Goal: Task Accomplishment & Management: Manage account settings

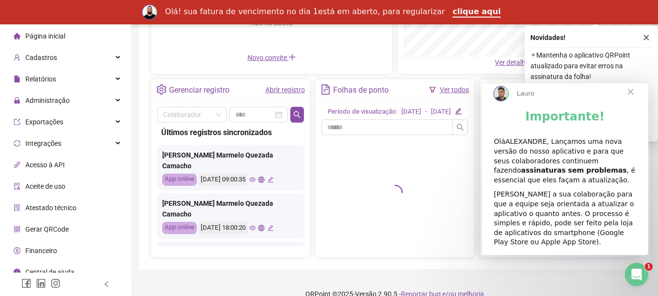
scroll to position [9, 0]
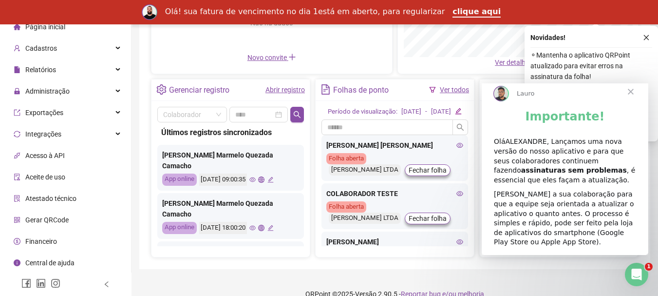
click at [78, 259] on li "Central de ajuda" at bounding box center [65, 262] width 127 height 19
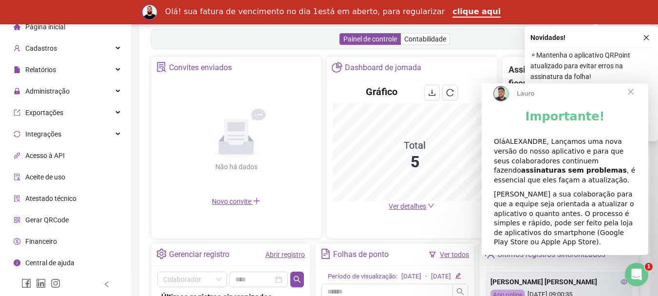
scroll to position [327, 0]
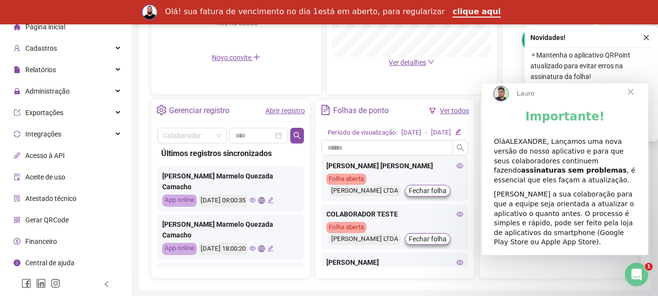
click at [632, 100] on span "Fechar" at bounding box center [631, 91] width 35 height 35
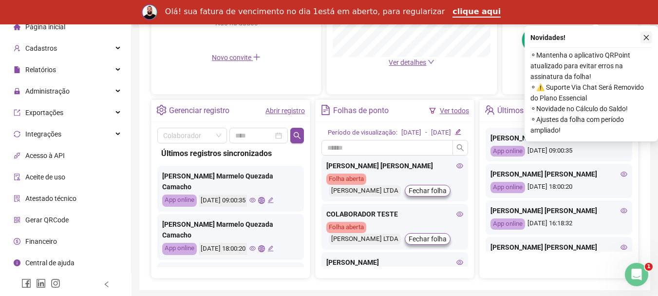
click at [651, 36] on button "button" at bounding box center [647, 38] width 12 height 12
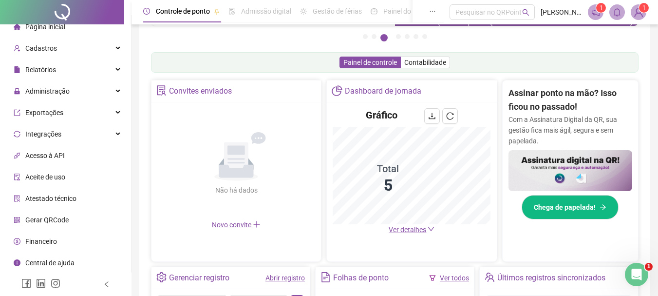
scroll to position [165, 0]
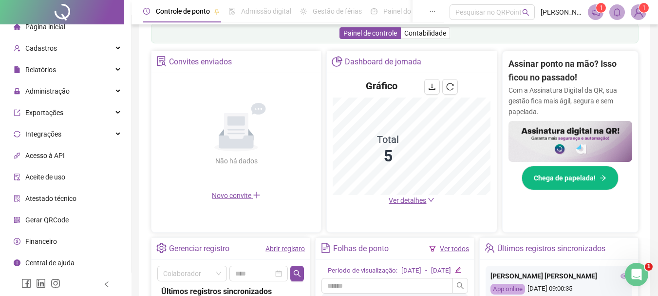
click at [246, 194] on span "Novo convite" at bounding box center [236, 196] width 49 height 8
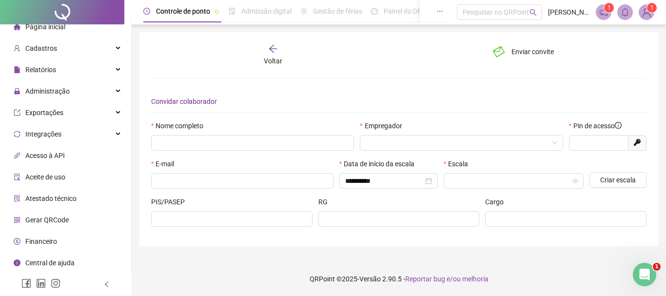
type input "*****"
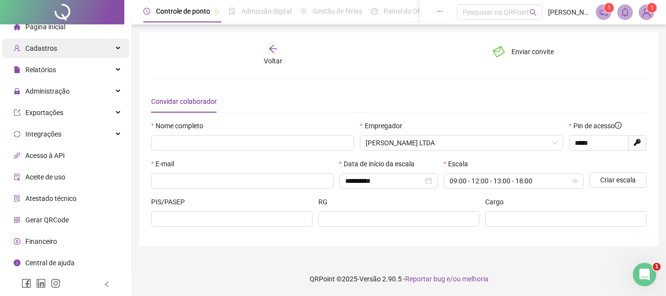
click at [72, 47] on div "Cadastros" at bounding box center [65, 48] width 127 height 19
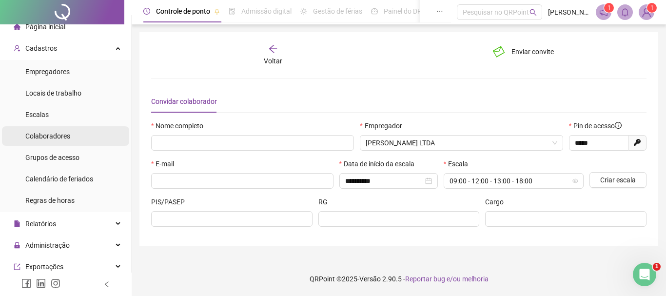
click at [58, 138] on span "Colaboradores" at bounding box center [47, 136] width 45 height 8
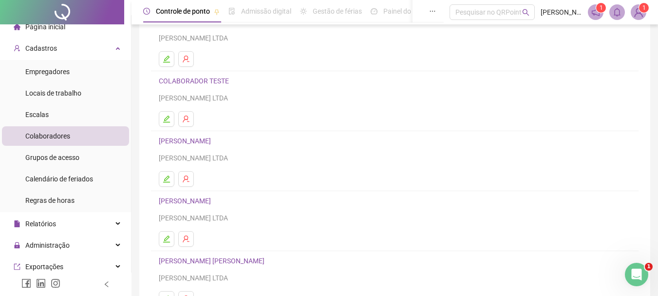
scroll to position [175, 0]
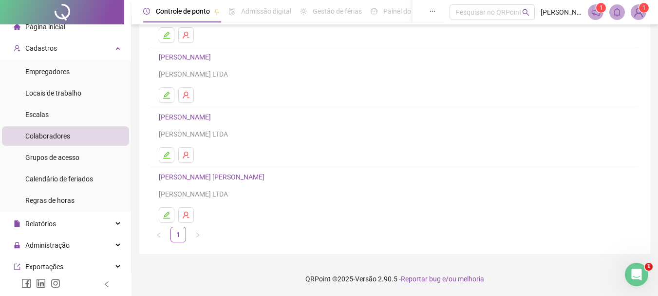
click at [214, 177] on link "[PERSON_NAME] [PERSON_NAME]" at bounding box center [213, 177] width 109 height 8
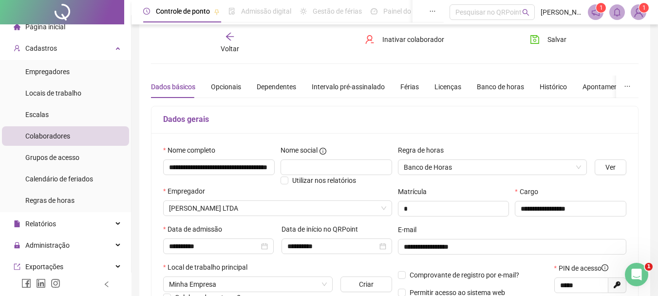
scroll to position [0, 0]
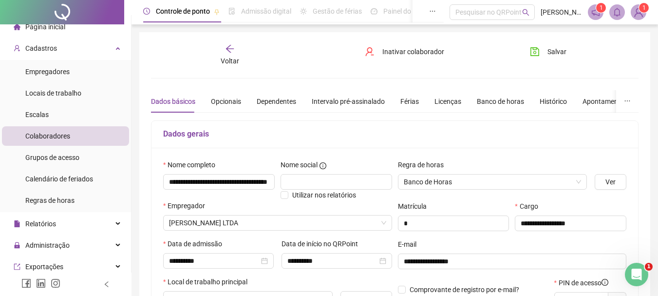
drag, startPoint x: 124, startPoint y: 170, endPoint x: 124, endPoint y: 187, distance: 16.6
click at [124, 187] on ul "Página inicial Cadastros Empregadores Locais de trabalho Escalas Colaboradores …" at bounding box center [66, 232] width 132 height 435
click at [98, 51] on div "Cadastros" at bounding box center [65, 48] width 127 height 19
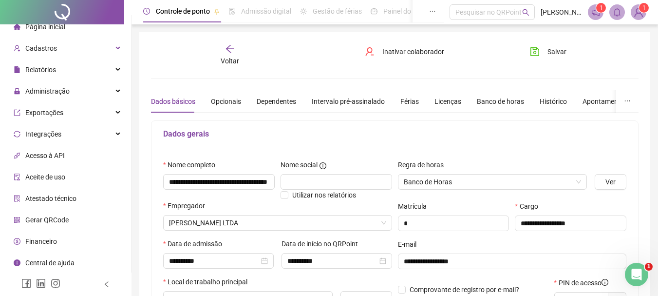
click at [77, 176] on li "Aceite de uso" at bounding box center [65, 176] width 127 height 19
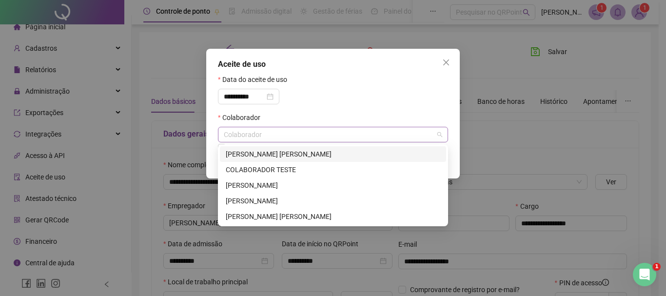
click at [241, 130] on div "Colaborador" at bounding box center [333, 135] width 230 height 16
click at [255, 216] on div "[PERSON_NAME] [PERSON_NAME]" at bounding box center [333, 216] width 214 height 11
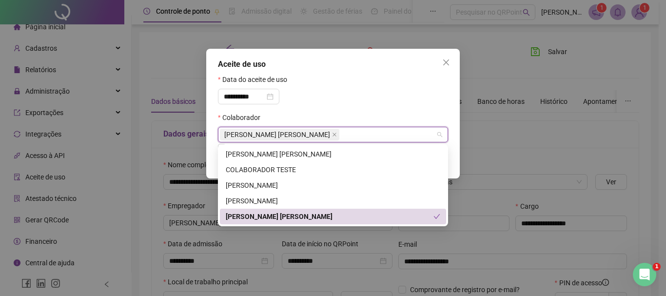
click at [255, 216] on div "[PERSON_NAME] [PERSON_NAME]" at bounding box center [330, 216] width 208 height 11
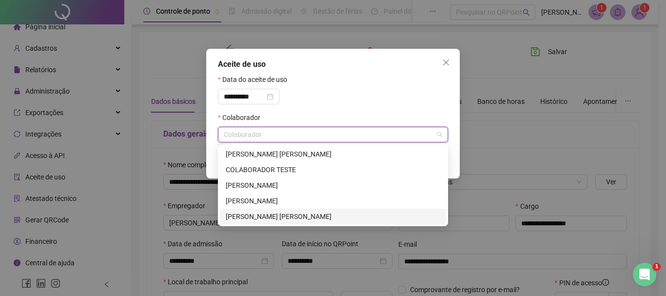
click at [255, 216] on div "[PERSON_NAME] [PERSON_NAME]" at bounding box center [333, 216] width 214 height 11
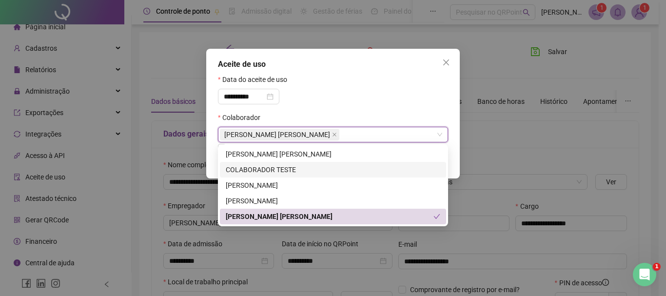
click at [404, 102] on div "**********" at bounding box center [333, 93] width 230 height 38
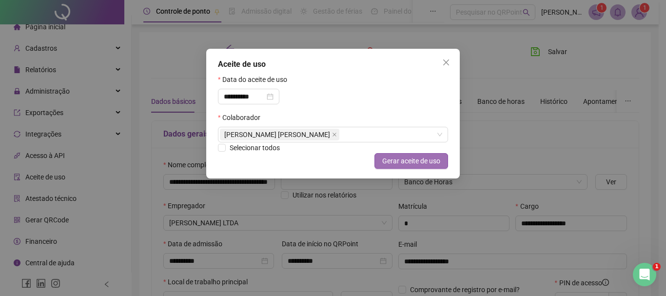
click at [401, 158] on span "Gerar aceite de uso" at bounding box center [411, 160] width 58 height 11
click at [444, 60] on icon "close" at bounding box center [446, 62] width 6 height 6
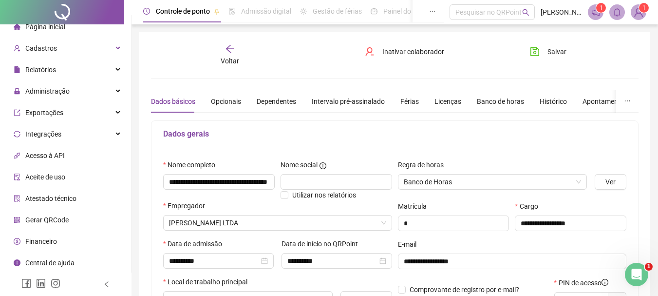
click at [52, 217] on span "Gerar QRCode" at bounding box center [46, 220] width 43 height 8
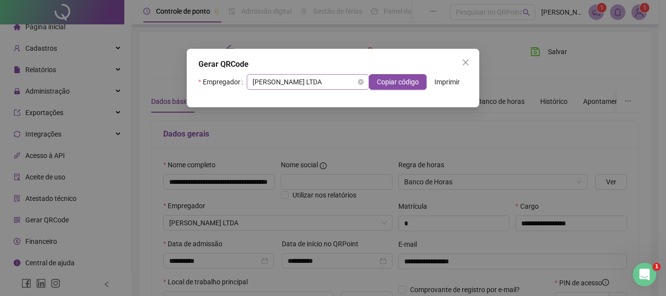
click at [340, 83] on span "[PERSON_NAME] LTDA" at bounding box center [307, 82] width 111 height 15
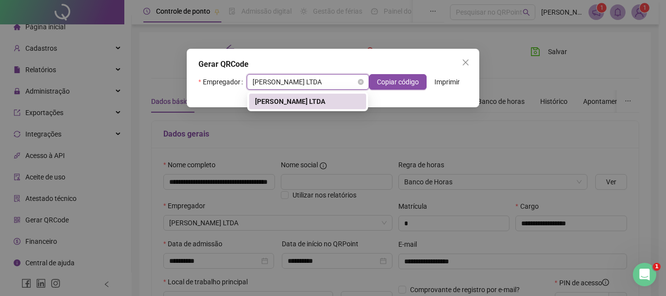
click at [340, 83] on span "[PERSON_NAME] LTDA" at bounding box center [307, 82] width 111 height 15
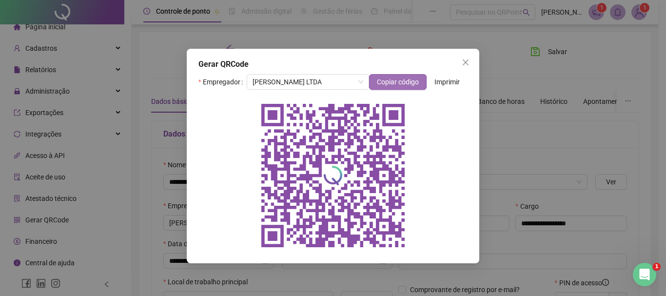
click at [399, 77] on span "Copiar código" at bounding box center [398, 82] width 42 height 11
click at [465, 66] on button "Close" at bounding box center [466, 63] width 16 height 16
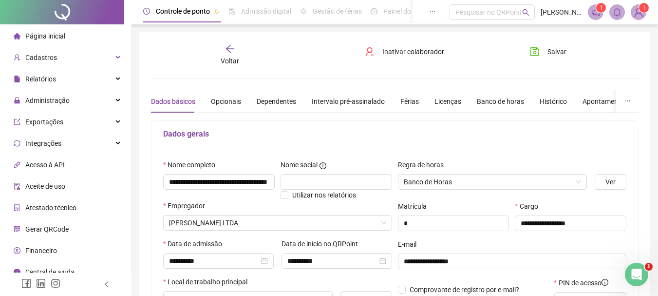
click at [65, 225] on span "Gerar QRCode" at bounding box center [46, 229] width 43 height 8
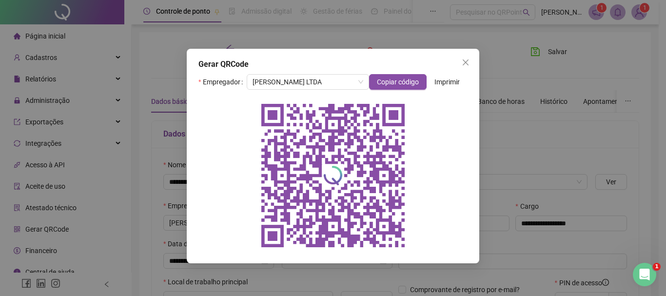
click at [54, 186] on div "Gerar QRCode Empregador [PERSON_NAME] LTDA Copiar código Imprimir" at bounding box center [333, 148] width 666 height 296
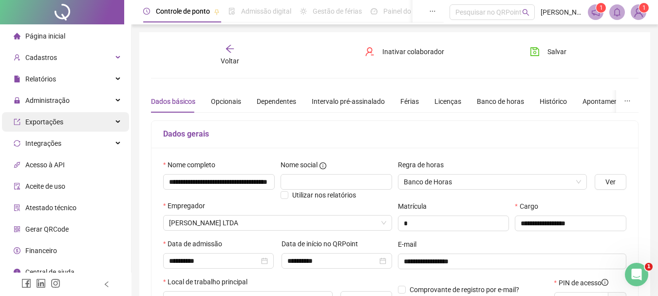
click at [91, 121] on div "Exportações" at bounding box center [65, 121] width 127 height 19
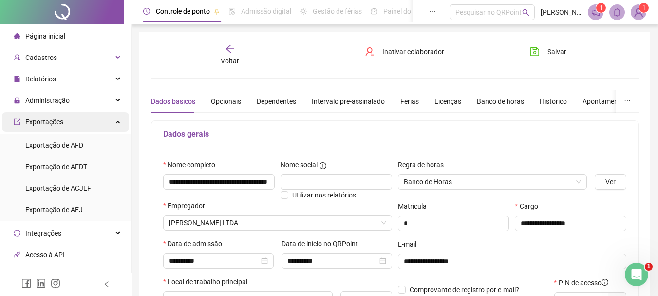
click at [91, 121] on div "Exportações" at bounding box center [65, 121] width 127 height 19
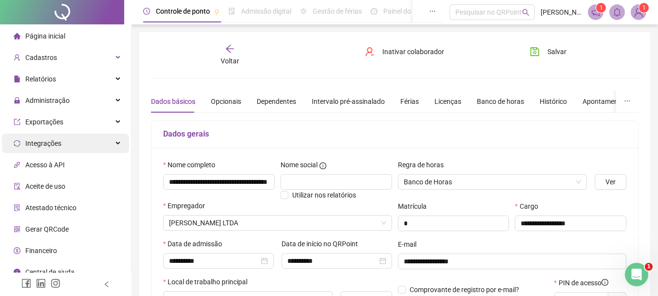
click at [87, 143] on div "Integrações" at bounding box center [65, 143] width 127 height 19
click at [87, 163] on li "Acesso à API" at bounding box center [65, 164] width 127 height 19
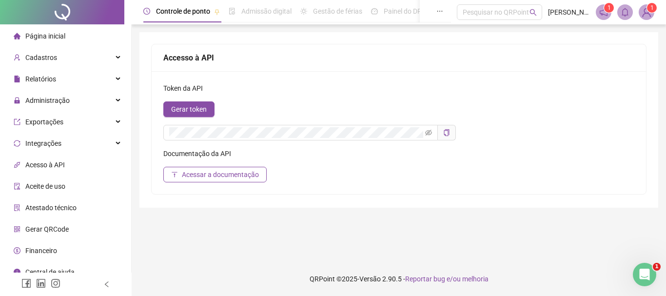
click at [59, 31] on div "Página inicial" at bounding box center [40, 35] width 52 height 19
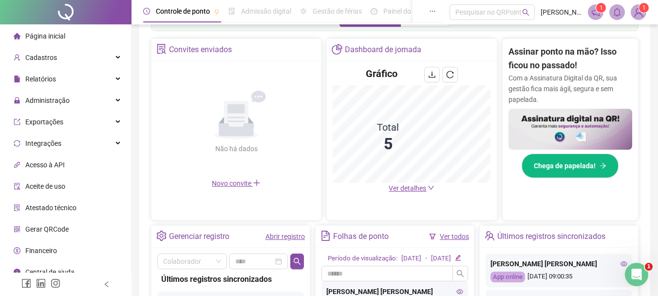
scroll to position [180, 0]
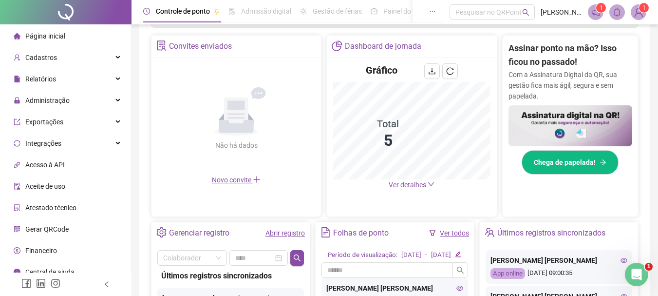
click at [235, 178] on span "Novo convite" at bounding box center [236, 180] width 49 height 8
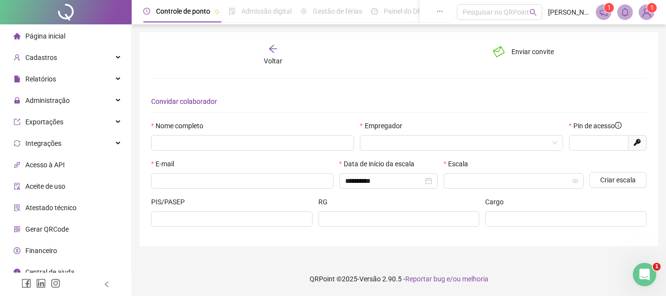
type input "*****"
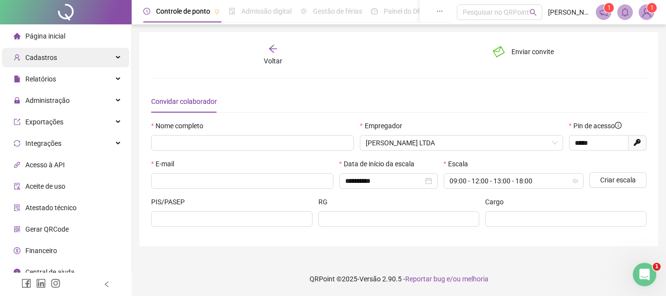
click at [51, 57] on span "Cadastros" at bounding box center [41, 58] width 32 height 8
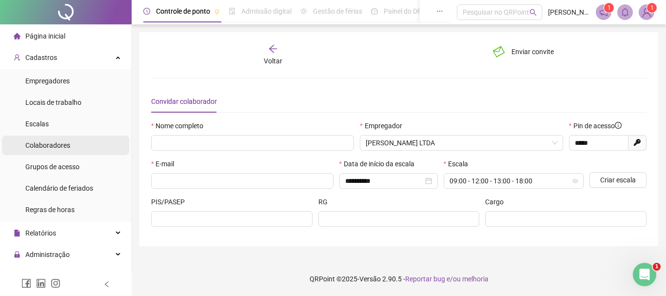
click at [60, 143] on span "Colaboradores" at bounding box center [47, 145] width 45 height 8
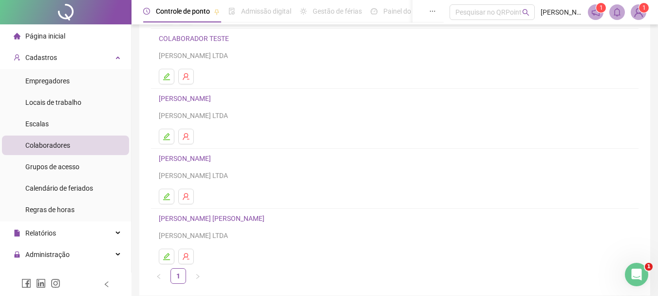
scroll to position [175, 0]
